Goal: Transaction & Acquisition: Download file/media

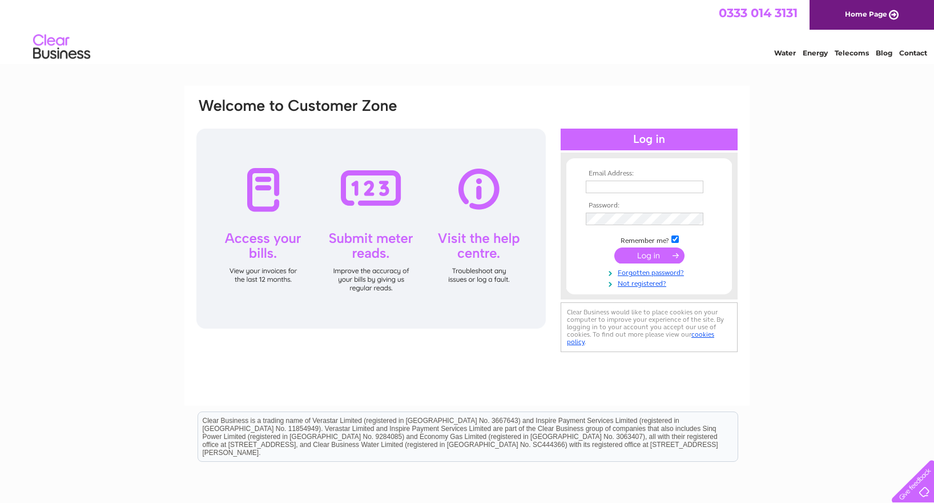
type input "[EMAIL_ADDRESS][DOMAIN_NAME]"
click at [647, 260] on input "submit" at bounding box center [649, 255] width 70 height 16
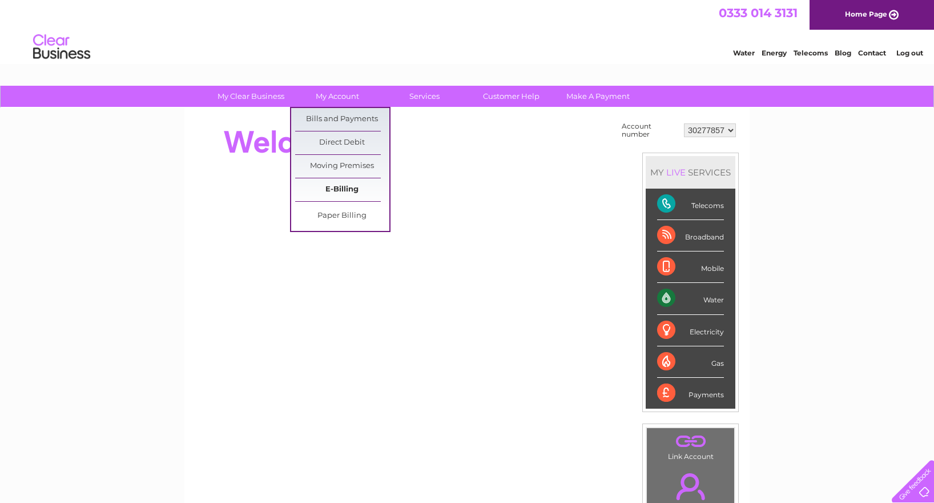
click at [350, 192] on link "E-Billing" at bounding box center [342, 189] width 94 height 23
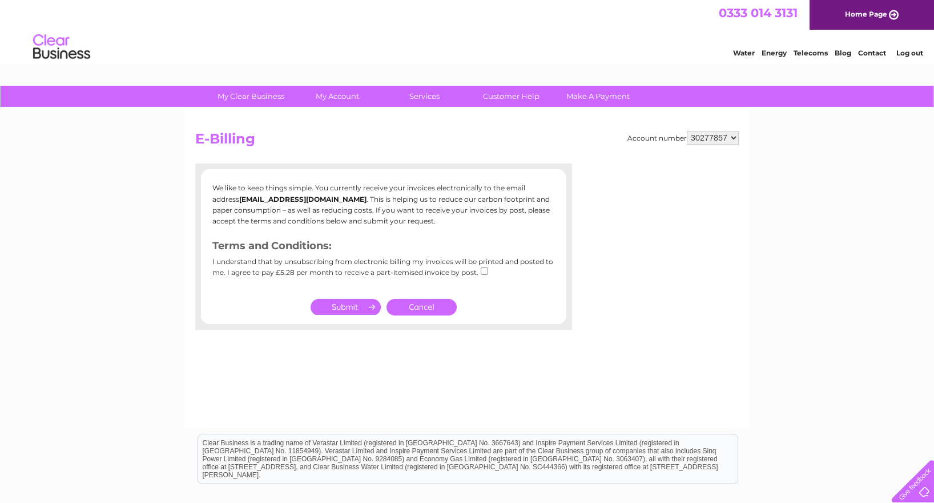
click at [436, 310] on link "Cancel" at bounding box center [422, 307] width 70 height 17
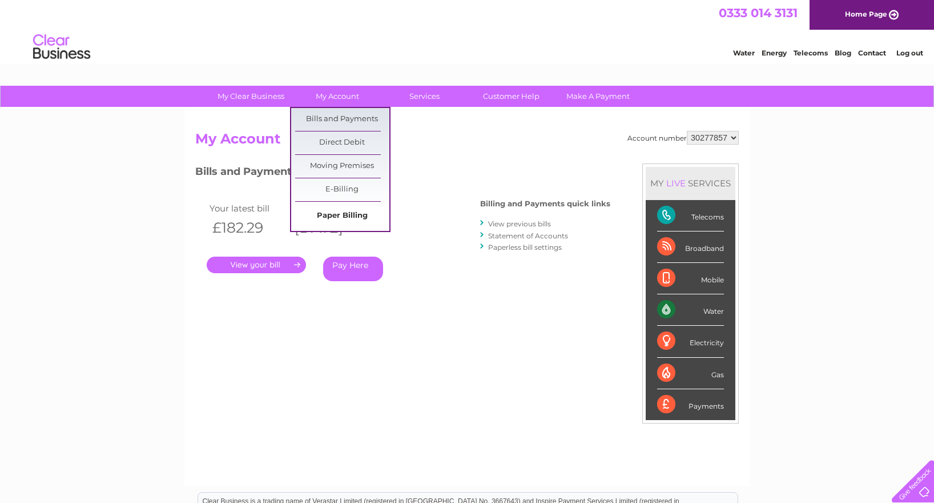
click at [346, 216] on link "Paper Billing" at bounding box center [342, 215] width 94 height 23
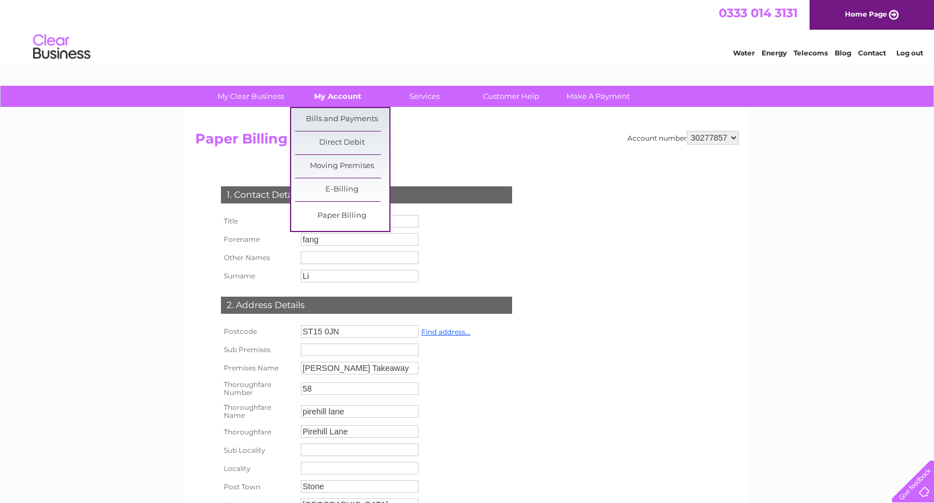
click at [326, 98] on link "My Account" at bounding box center [338, 96] width 94 height 21
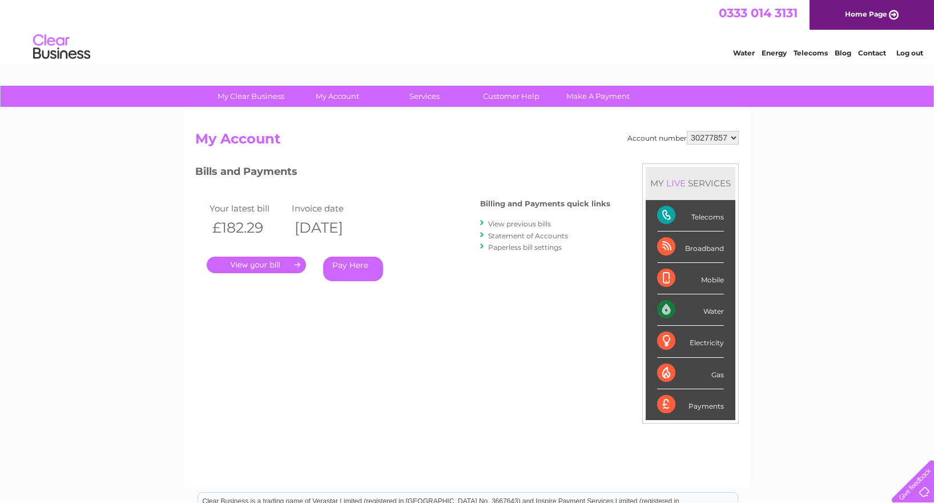
click at [291, 266] on link "." at bounding box center [256, 264] width 99 height 17
click at [520, 224] on link "View previous bills" at bounding box center [519, 223] width 63 height 9
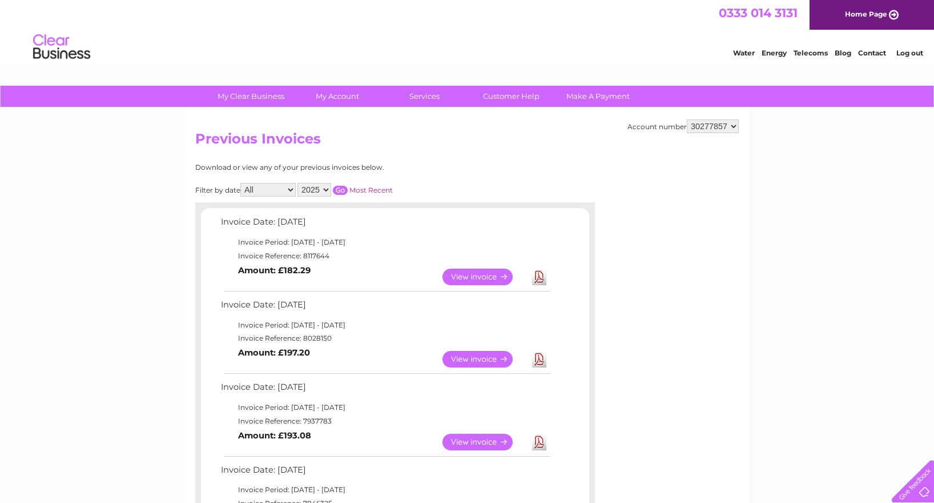
click at [327, 188] on select "2025 2024 2023" at bounding box center [315, 190] width 34 height 14
click at [299, 183] on select "2025 2024 2023" at bounding box center [315, 190] width 34 height 14
click at [340, 192] on input "button" at bounding box center [340, 190] width 15 height 9
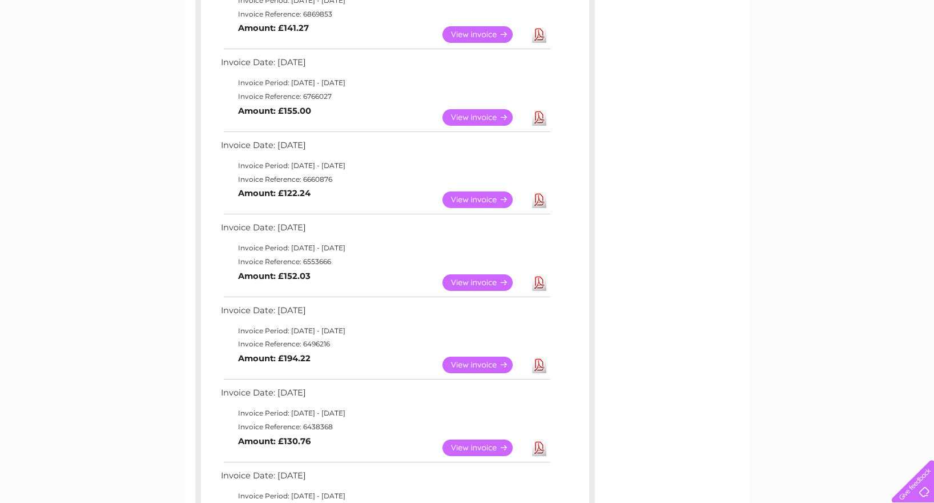
scroll to position [571, 0]
click at [535, 198] on link "Download" at bounding box center [539, 200] width 14 height 17
click at [544, 116] on link "Download" at bounding box center [539, 118] width 14 height 17
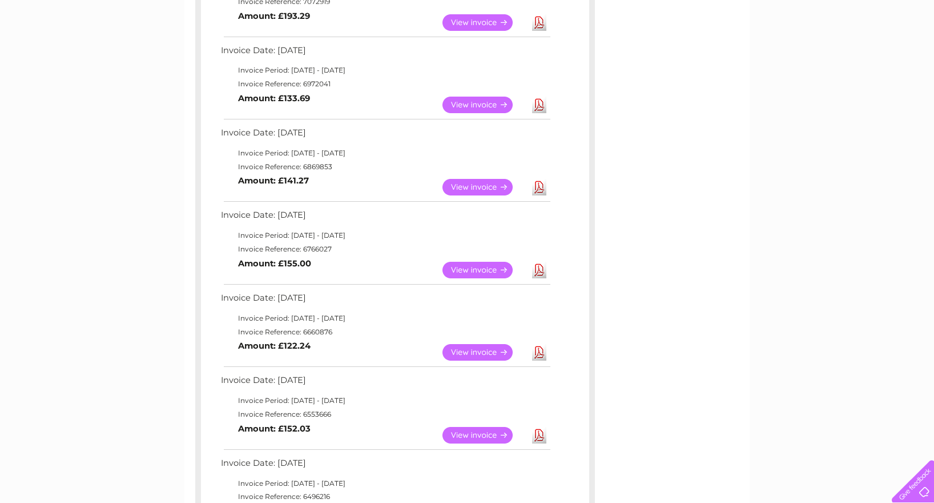
scroll to position [400, 0]
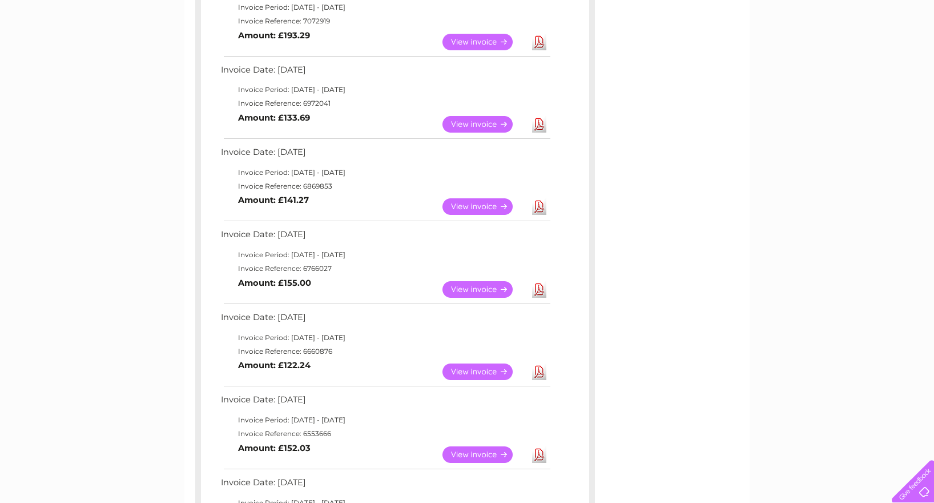
click at [541, 204] on link "Download" at bounding box center [539, 206] width 14 height 17
click at [538, 126] on link "Download" at bounding box center [539, 124] width 14 height 17
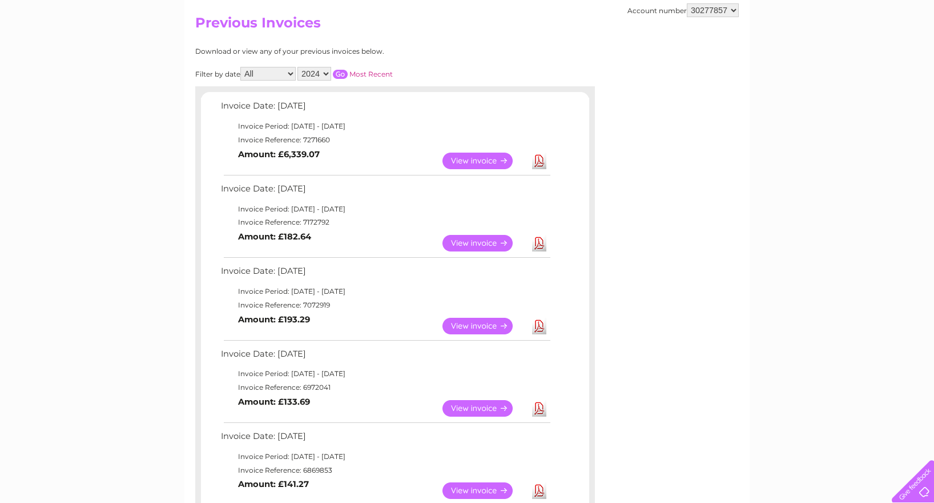
scroll to position [114, 0]
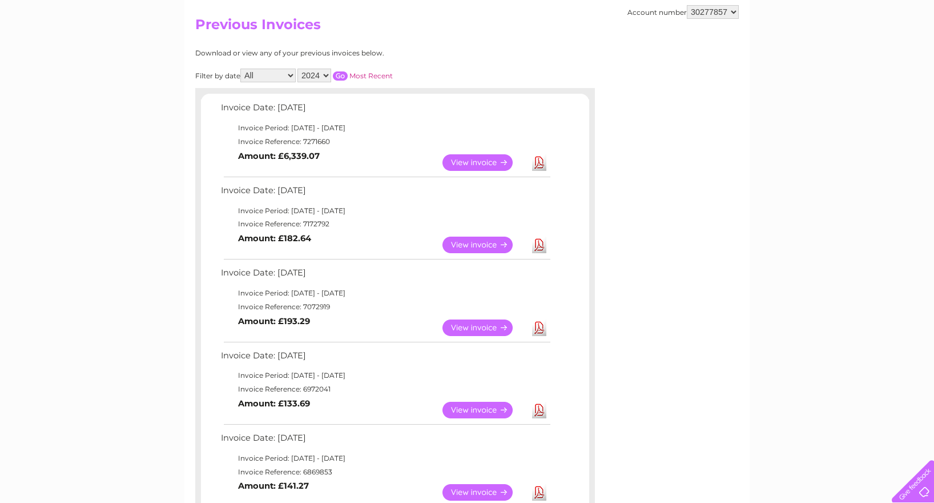
click at [536, 327] on link "Download" at bounding box center [539, 327] width 14 height 17
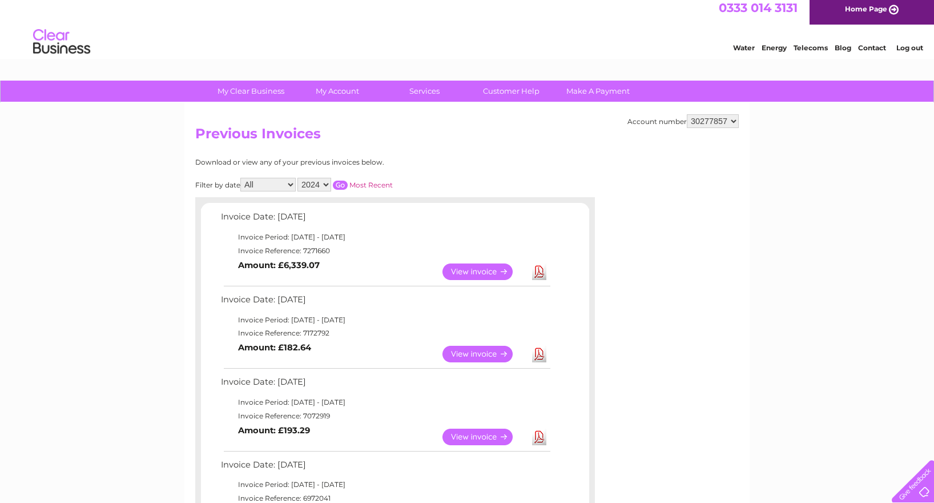
scroll to position [0, 0]
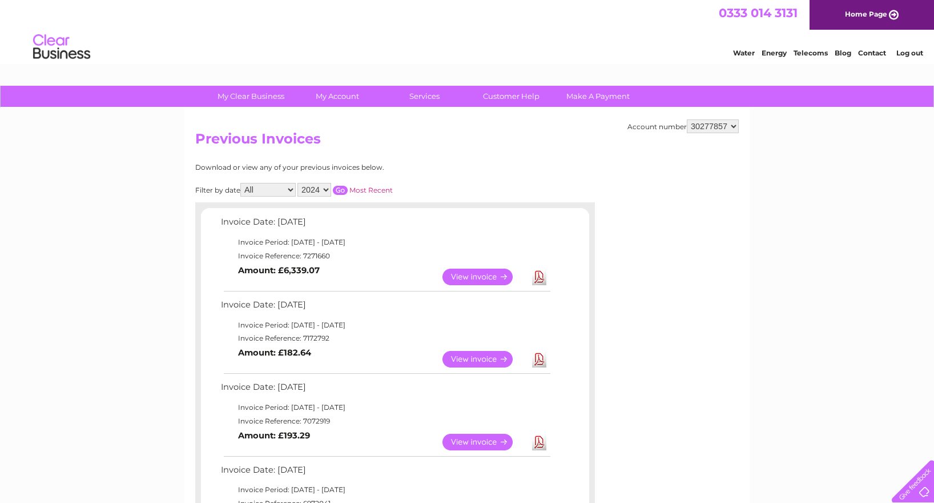
click at [541, 361] on link "Download" at bounding box center [539, 359] width 14 height 17
click at [546, 272] on link "Download" at bounding box center [539, 276] width 14 height 17
click at [325, 188] on select "2025 2024 2023" at bounding box center [315, 190] width 34 height 14
select select "2025"
click at [299, 183] on select "2025 2024 2023" at bounding box center [315, 190] width 34 height 14
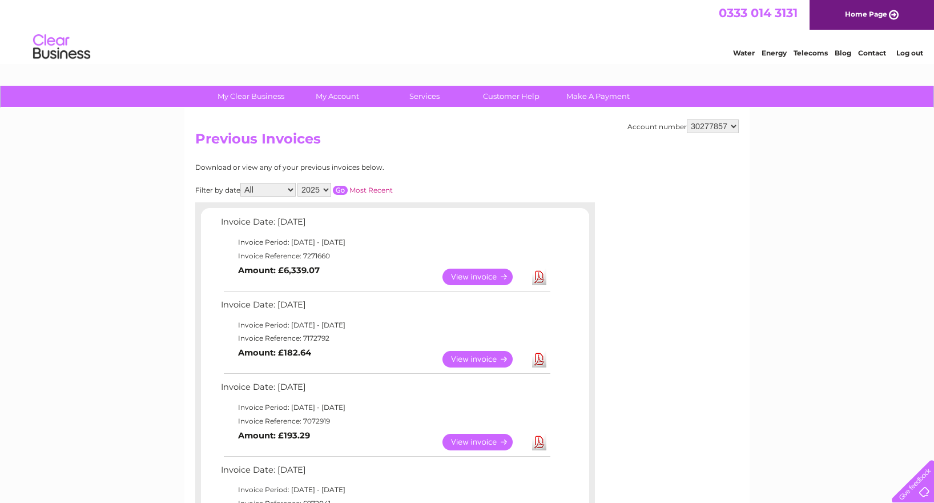
click at [340, 192] on input "button" at bounding box center [340, 190] width 15 height 9
click at [341, 186] on input "button" at bounding box center [340, 190] width 15 height 9
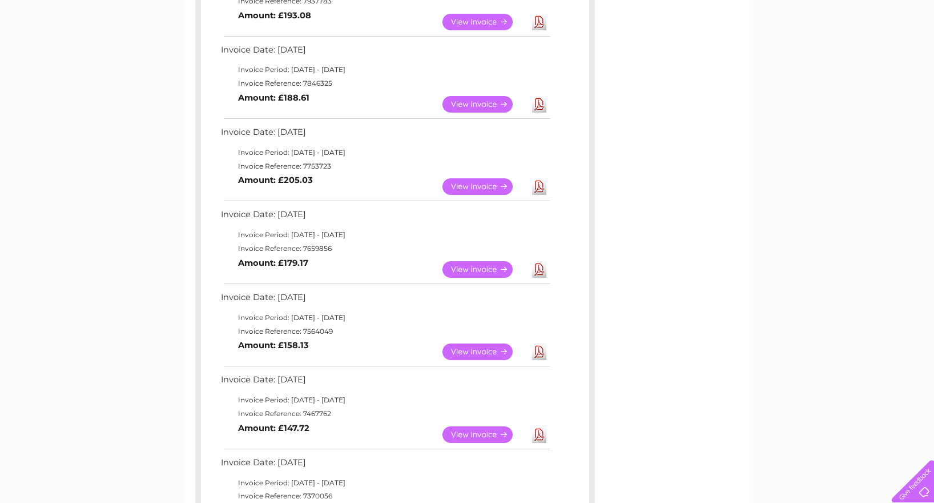
scroll to position [685, 0]
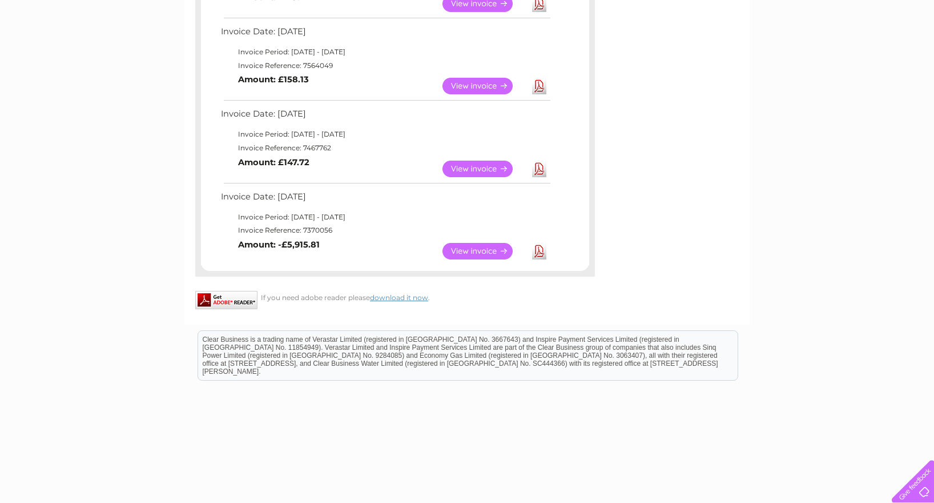
click at [540, 246] on link "Download" at bounding box center [539, 251] width 14 height 17
click at [539, 168] on link "Download" at bounding box center [539, 168] width 14 height 17
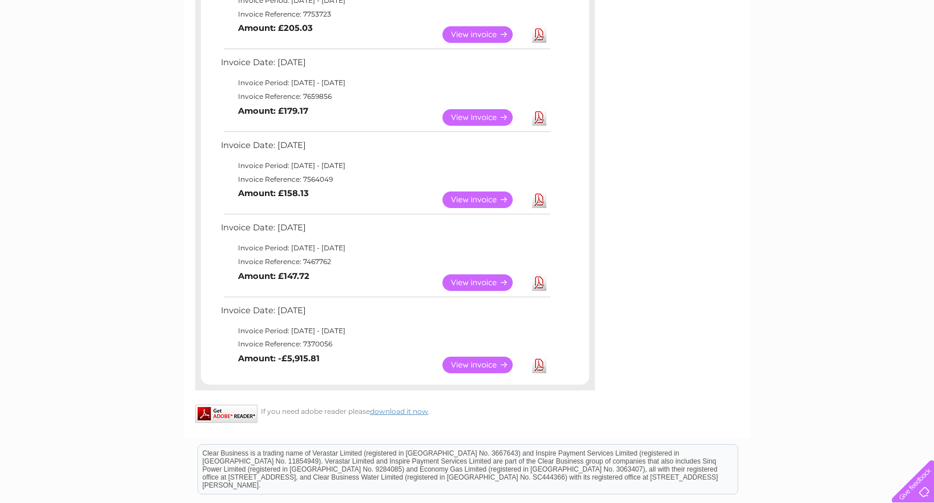
scroll to position [571, 0]
click at [537, 199] on link "Download" at bounding box center [539, 200] width 14 height 17
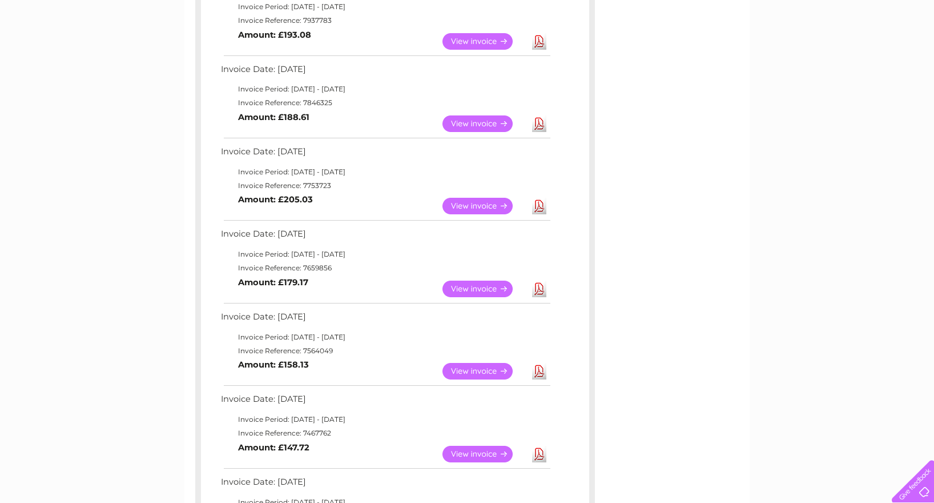
scroll to position [400, 0]
click at [540, 287] on link "Download" at bounding box center [539, 289] width 14 height 17
click at [540, 204] on link "Download" at bounding box center [539, 206] width 14 height 17
click at [539, 124] on link "Download" at bounding box center [539, 124] width 14 height 17
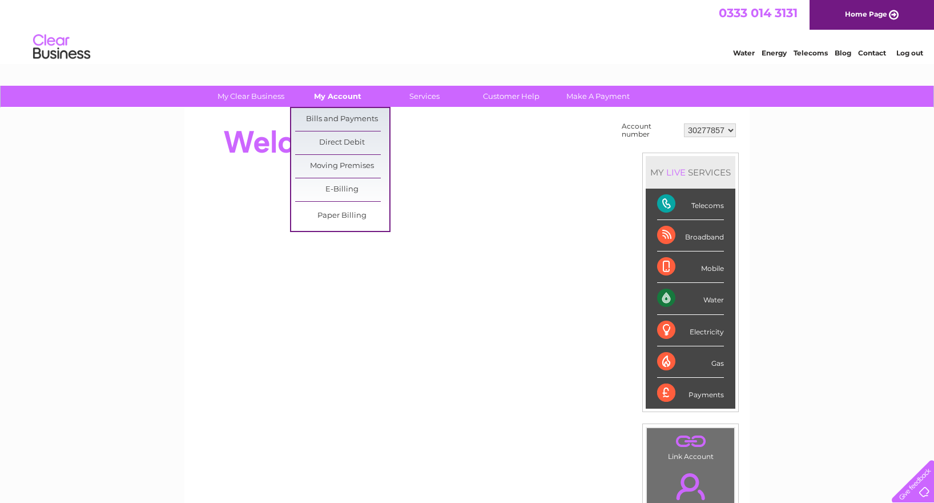
click at [341, 102] on link "My Account" at bounding box center [338, 96] width 94 height 21
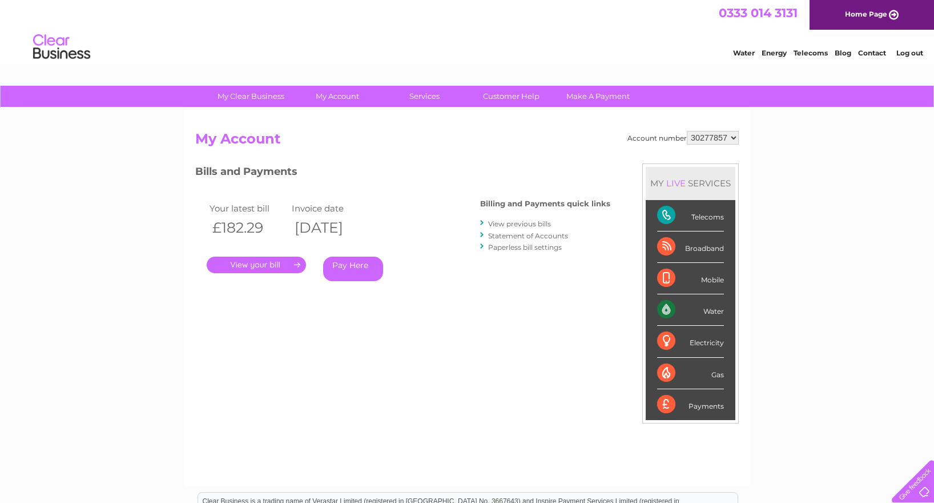
click at [301, 262] on link "." at bounding box center [256, 264] width 99 height 17
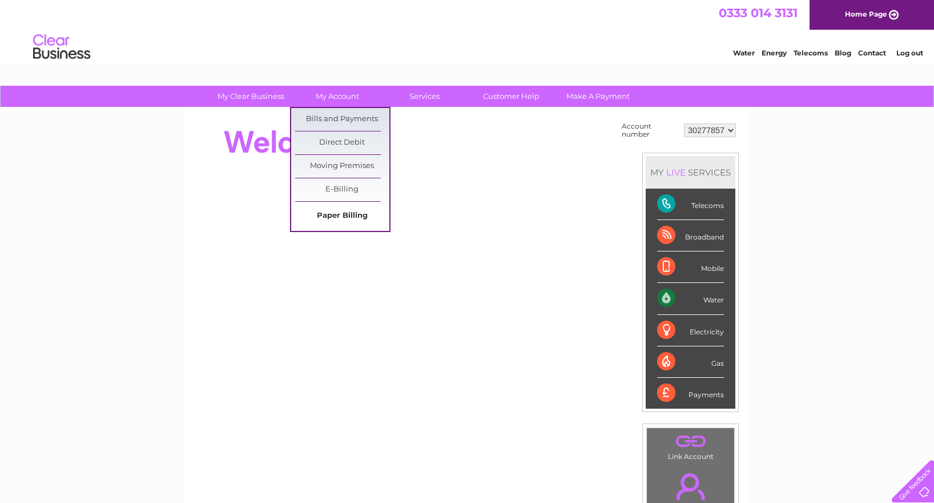
click at [352, 212] on link "Paper Billing" at bounding box center [342, 215] width 94 height 23
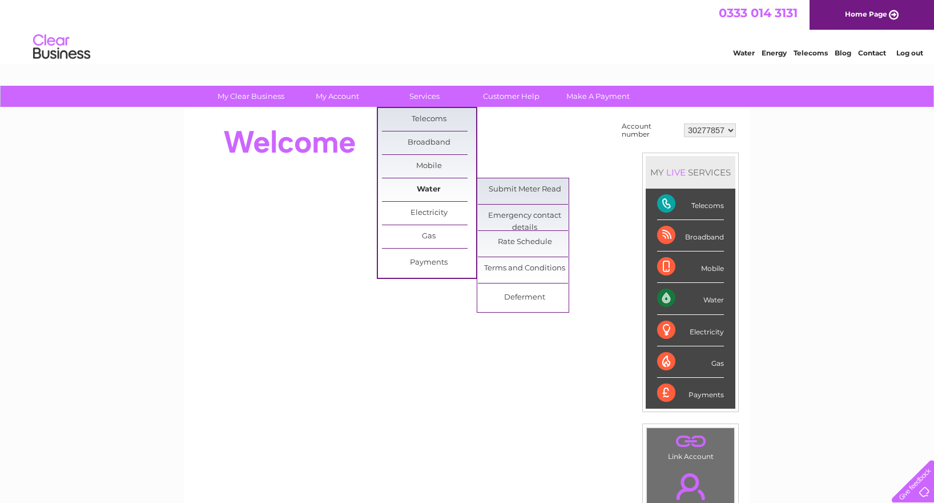
click at [425, 190] on link "Water" at bounding box center [429, 189] width 94 height 23
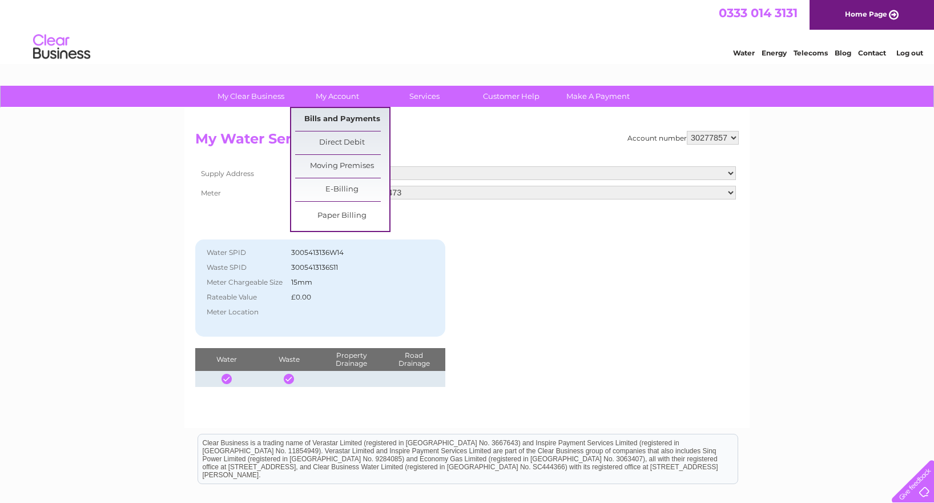
click at [337, 120] on link "Bills and Payments" at bounding box center [342, 119] width 94 height 23
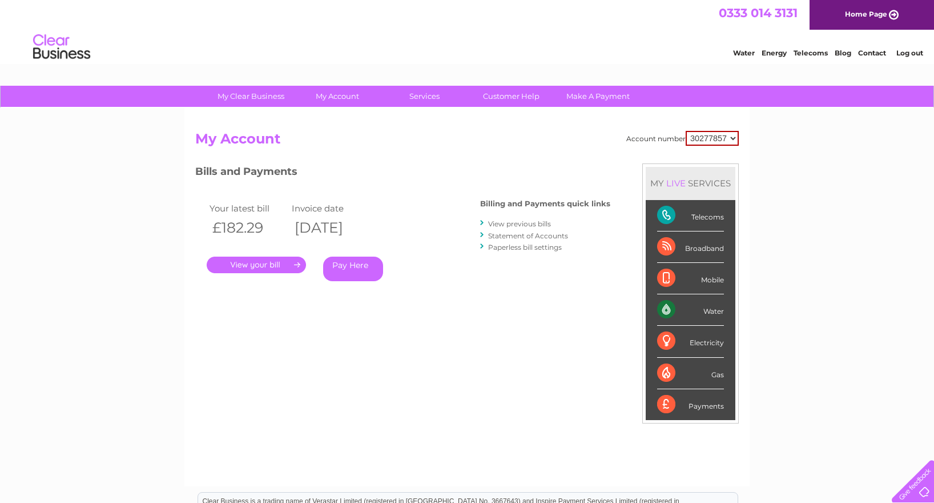
click at [542, 222] on link "View previous bills" at bounding box center [519, 223] width 63 height 9
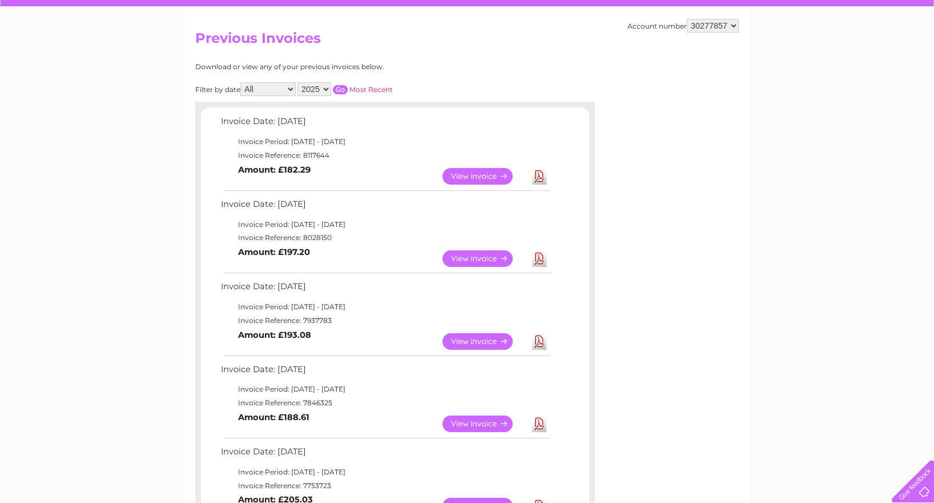
scroll to position [26, 0]
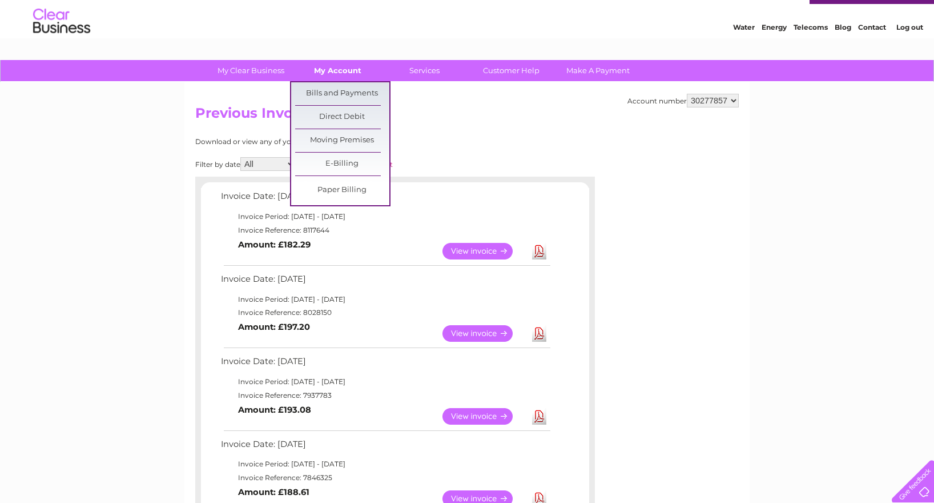
click at [344, 74] on link "My Account" at bounding box center [338, 70] width 94 height 21
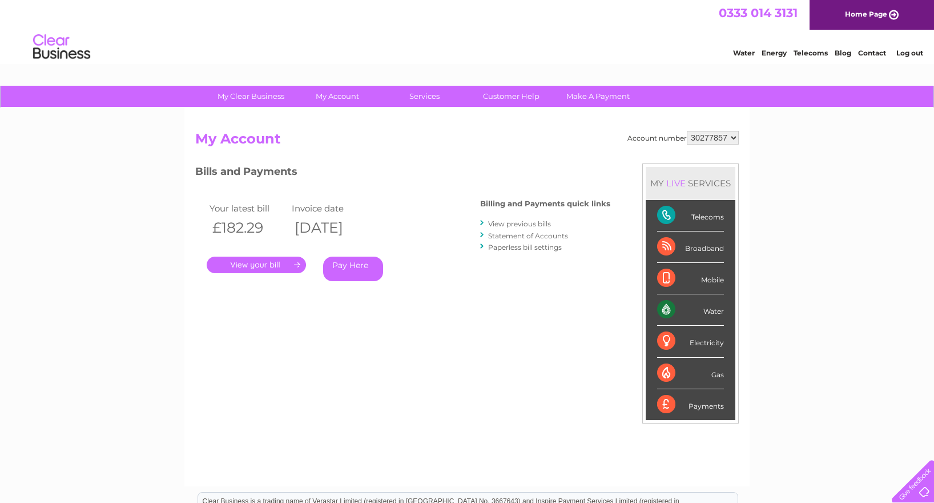
click at [532, 231] on link "Statement of Accounts" at bounding box center [528, 235] width 80 height 9
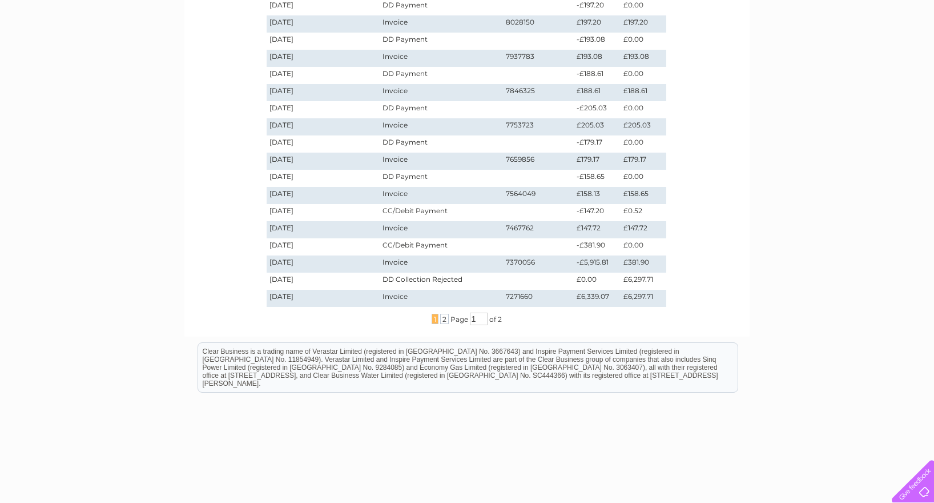
scroll to position [225, 0]
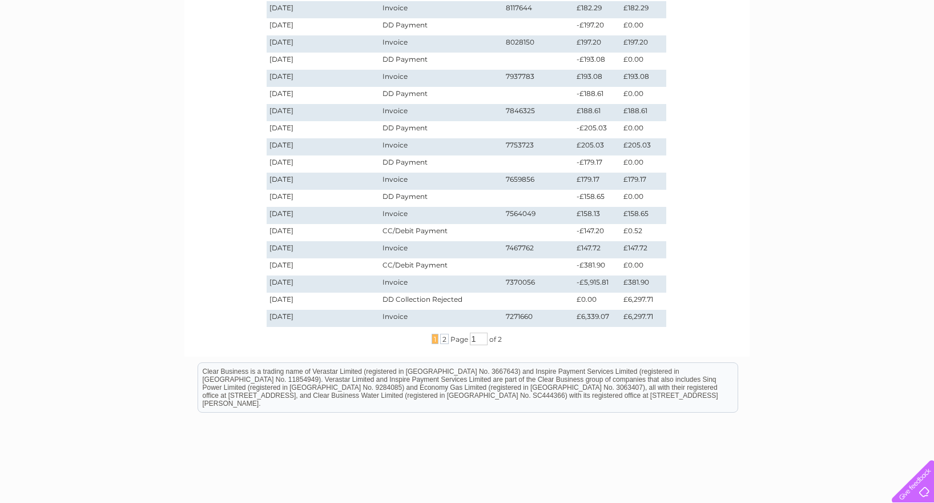
click at [412, 267] on td "CC/Debit Payment" at bounding box center [441, 266] width 123 height 17
click at [600, 266] on td "-£381.90" at bounding box center [597, 266] width 47 height 17
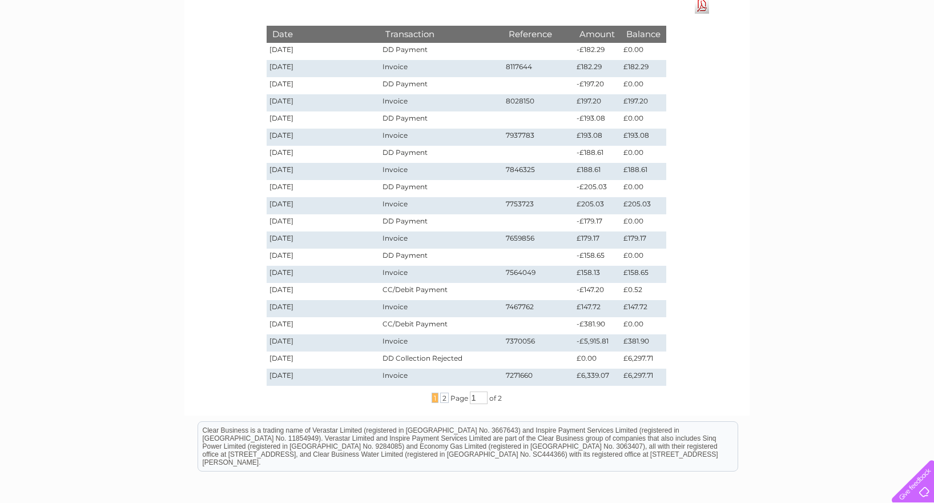
scroll to position [171, 0]
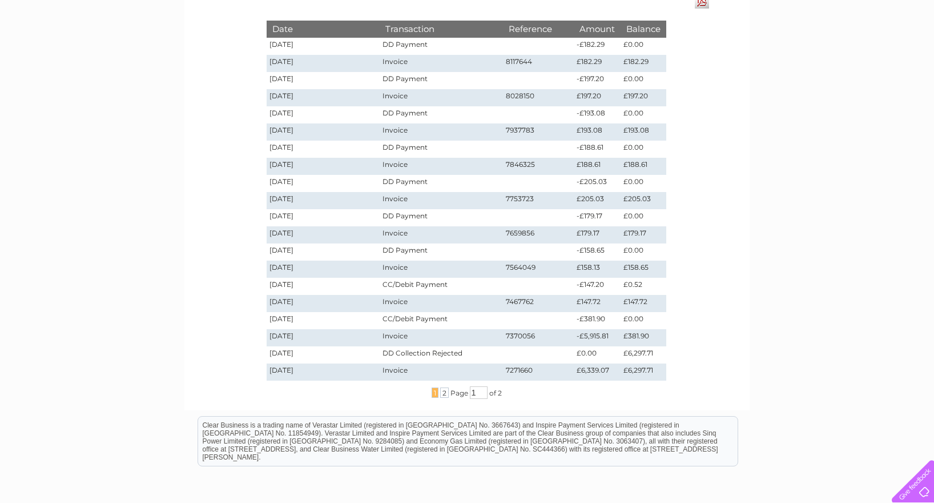
click at [702, 2] on link "Download Pdf" at bounding box center [702, 0] width 14 height 17
